Goal: Information Seeking & Learning: Learn about a topic

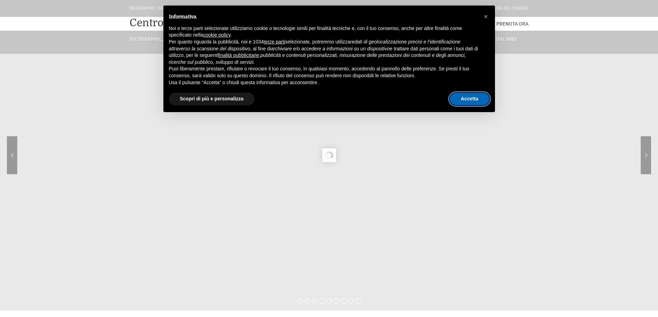
click at [464, 97] on button "Accetta" at bounding box center [470, 99] width 40 height 12
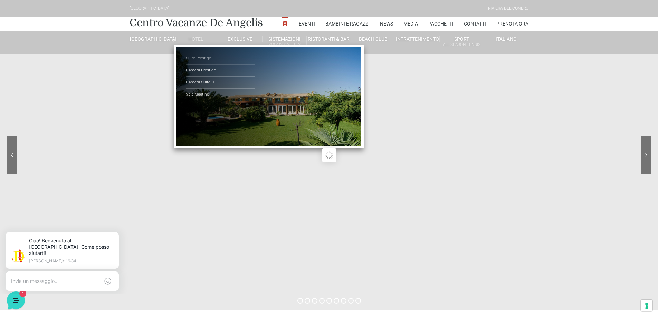
click at [199, 59] on link "Suite Prestige" at bounding box center [220, 59] width 69 height 12
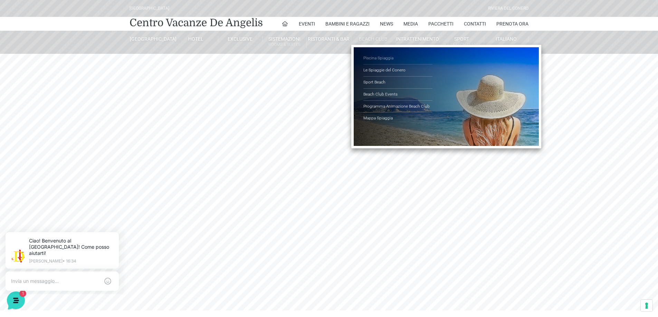
click at [370, 57] on link "Piscina Spiaggia" at bounding box center [397, 59] width 69 height 12
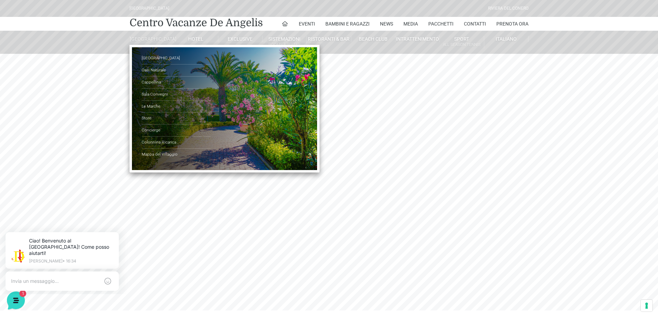
click at [148, 34] on li "De Angelis Resort Parco Piscine Oasi Naturale Cappellina Sala Convegni Le March…" at bounding box center [152, 39] width 44 height 17
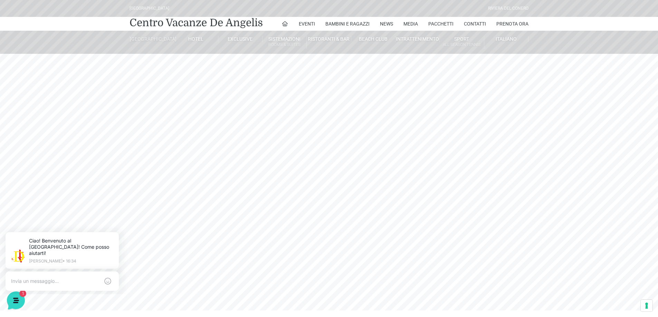
click at [153, 41] on link "[GEOGRAPHIC_DATA]" at bounding box center [152, 39] width 44 height 6
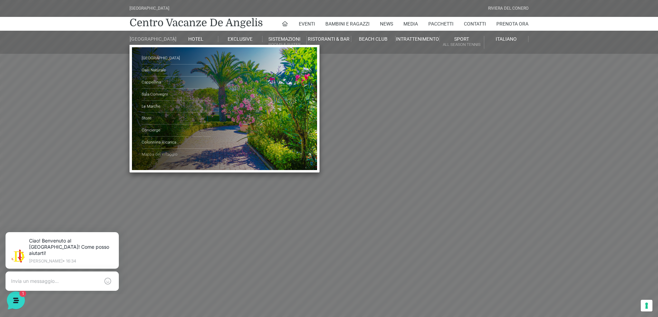
click at [161, 156] on link "Mappa del Villaggio" at bounding box center [176, 155] width 69 height 12
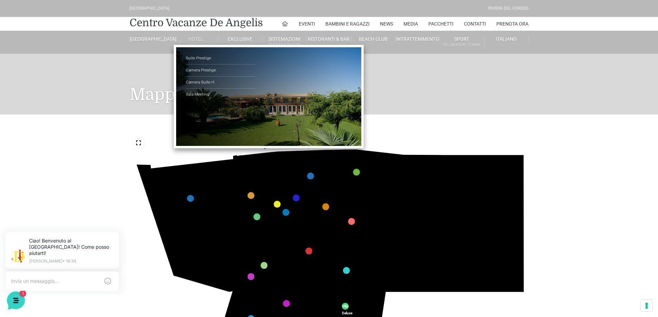
click at [197, 39] on link "Hotel" at bounding box center [196, 39] width 44 height 6
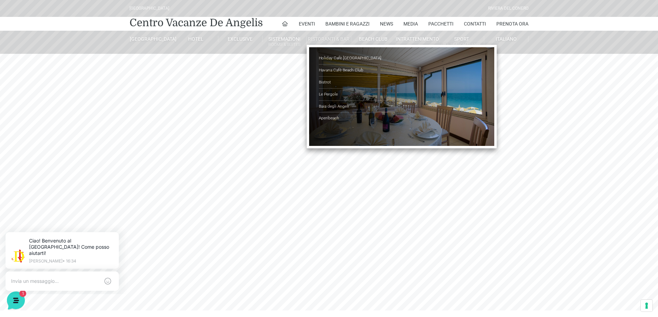
click at [321, 39] on link "Ristoranti & Bar" at bounding box center [329, 39] width 44 height 6
click at [332, 105] on link "Baia degli Angeli" at bounding box center [353, 107] width 69 height 12
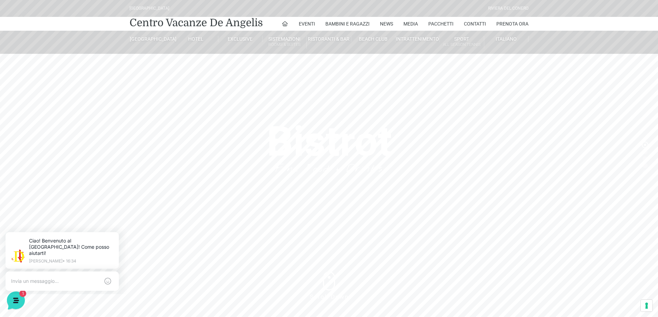
click at [335, 166] on header "Villaggio Hotel Resort Riviera Del Conero Centro Vacanze De Angelis Eventi Miss…" at bounding box center [329, 138] width 658 height 276
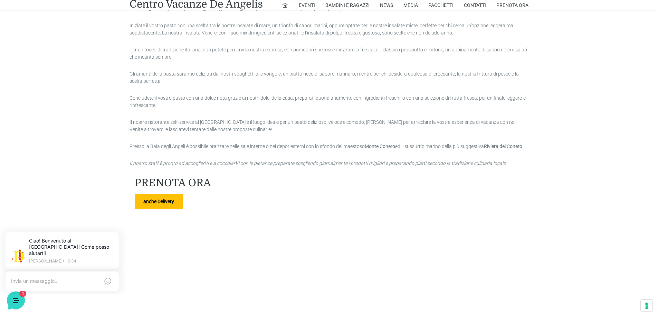
scroll to position [760, 0]
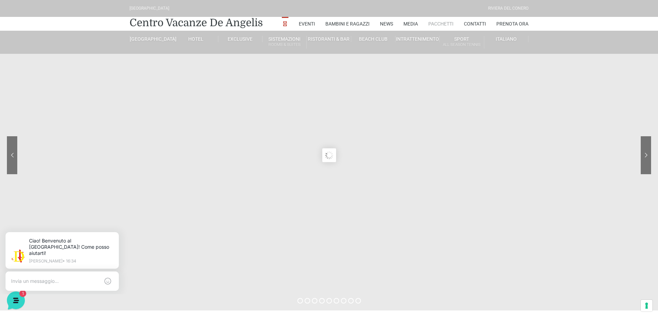
click at [438, 24] on link "Pacchetti" at bounding box center [440, 24] width 25 height 14
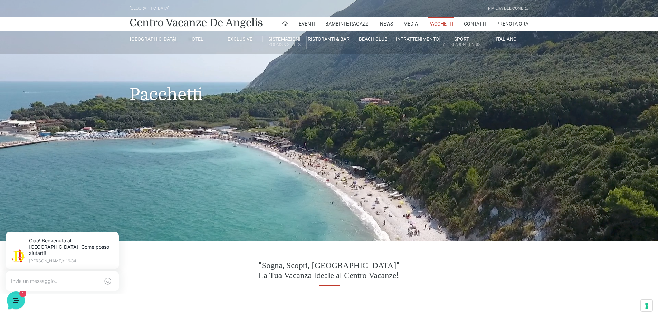
click at [232, 213] on header "Villaggio Hotel Resort Riviera Del Conero Centro Vacanze De Angelis Eventi Miss…" at bounding box center [329, 121] width 658 height 242
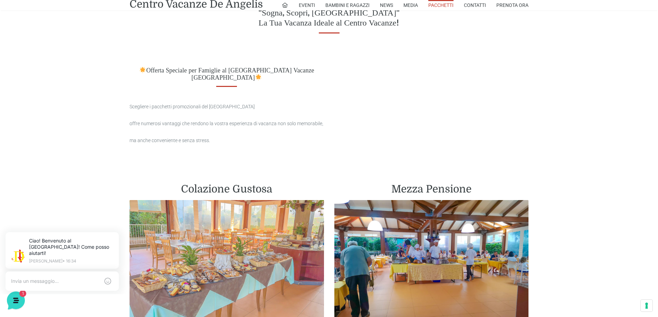
scroll to position [380, 0]
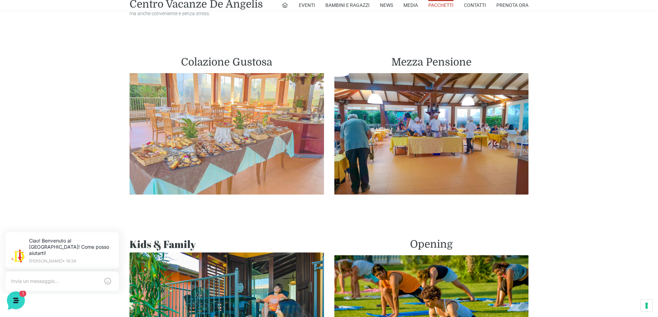
click at [240, 145] on img at bounding box center [227, 134] width 194 height 122
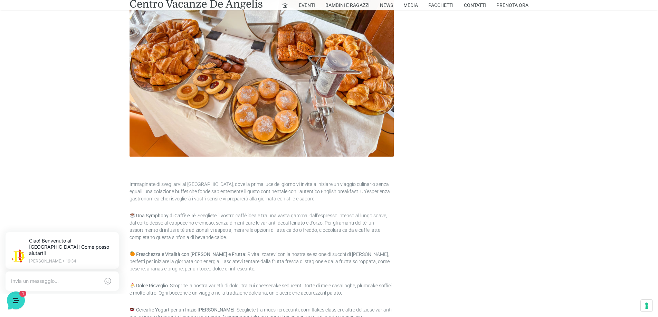
scroll to position [380, 0]
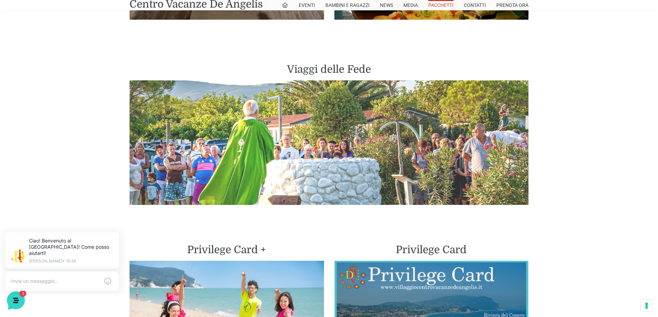
scroll to position [1441, 0]
